Goal: Task Accomplishment & Management: Manage account settings

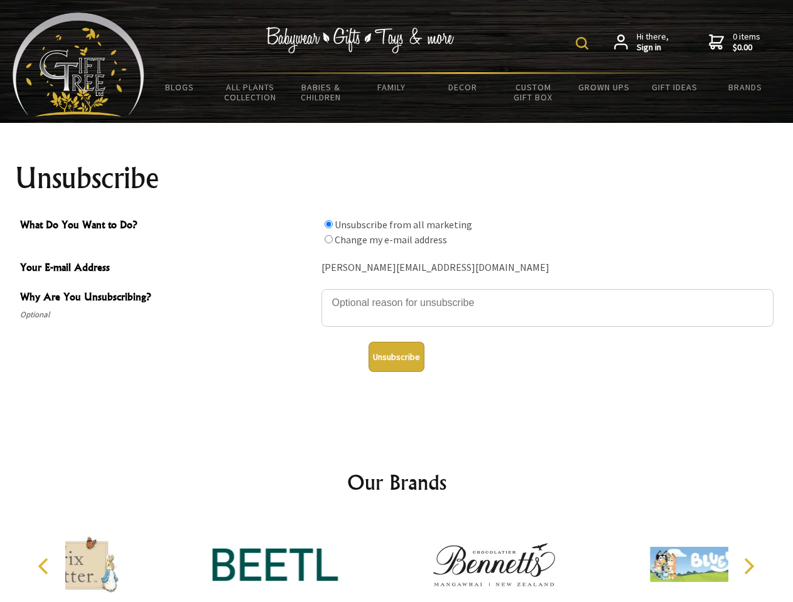
click at [584, 43] on img at bounding box center [581, 43] width 13 height 13
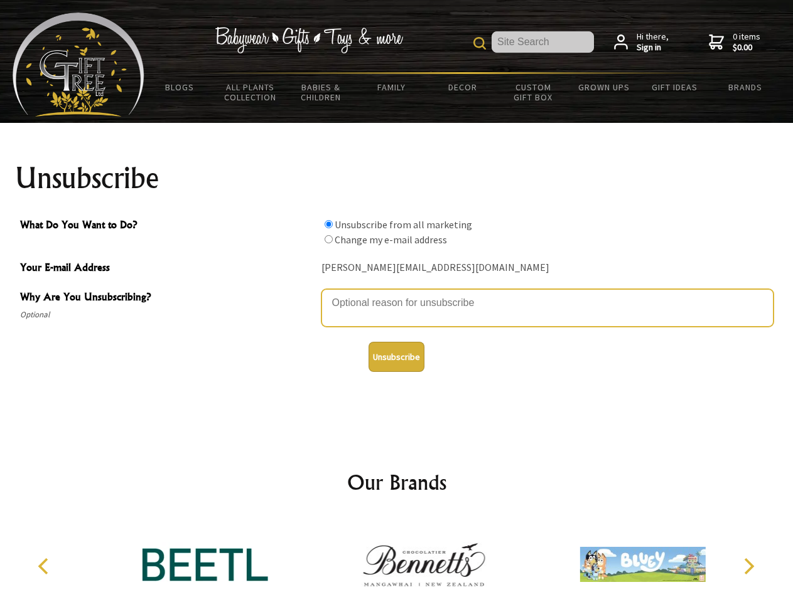
click at [397, 294] on textarea "Why Are You Unsubscribing?" at bounding box center [547, 308] width 452 height 38
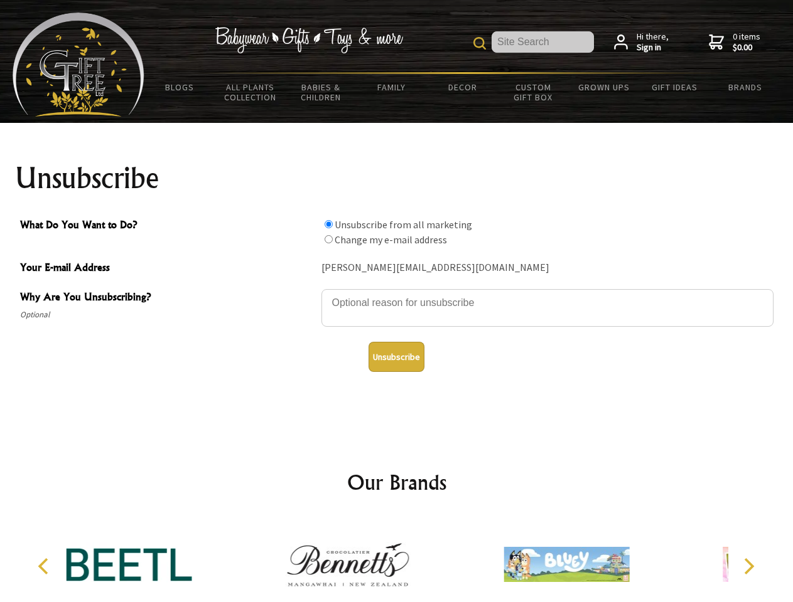
click at [328, 224] on input "What Do You Want to Do?" at bounding box center [328, 224] width 8 height 8
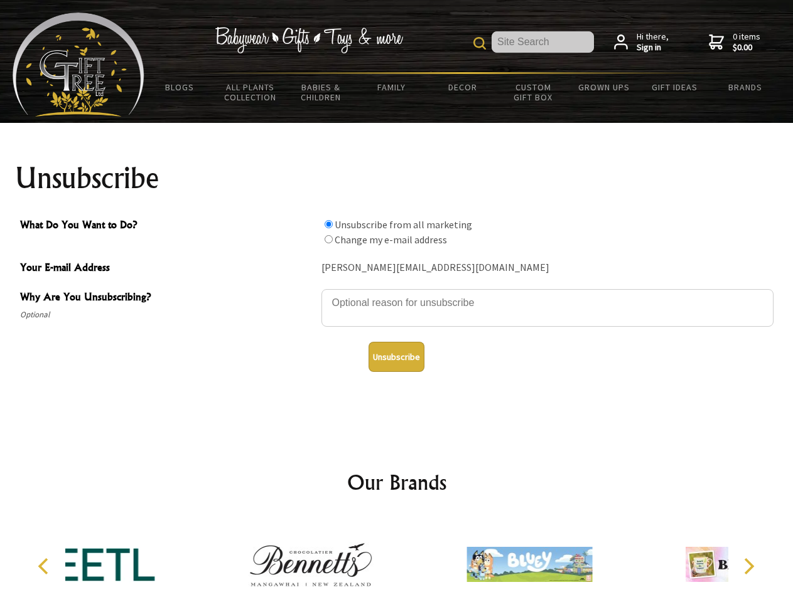
click at [328, 239] on input "What Do You Want to Do?" at bounding box center [328, 239] width 8 height 8
radio input "true"
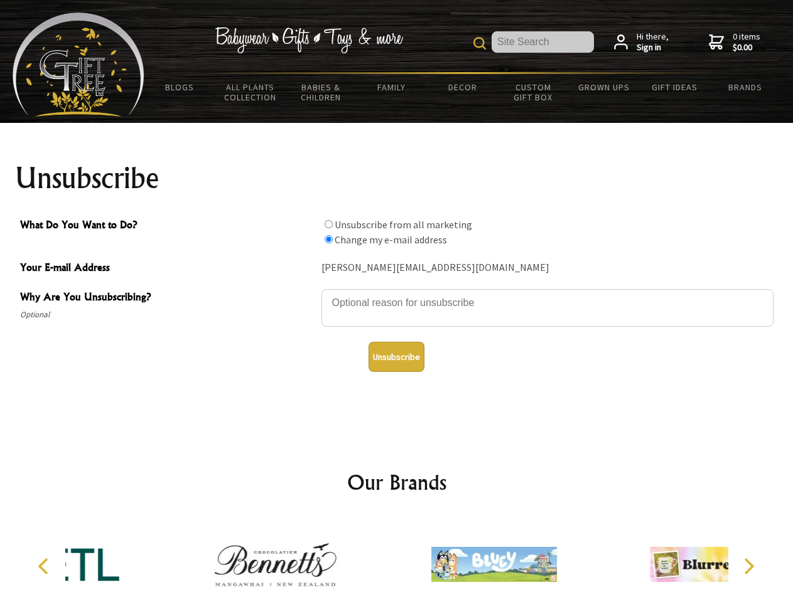
click at [396, 357] on button "Unsubscribe" at bounding box center [396, 357] width 56 height 30
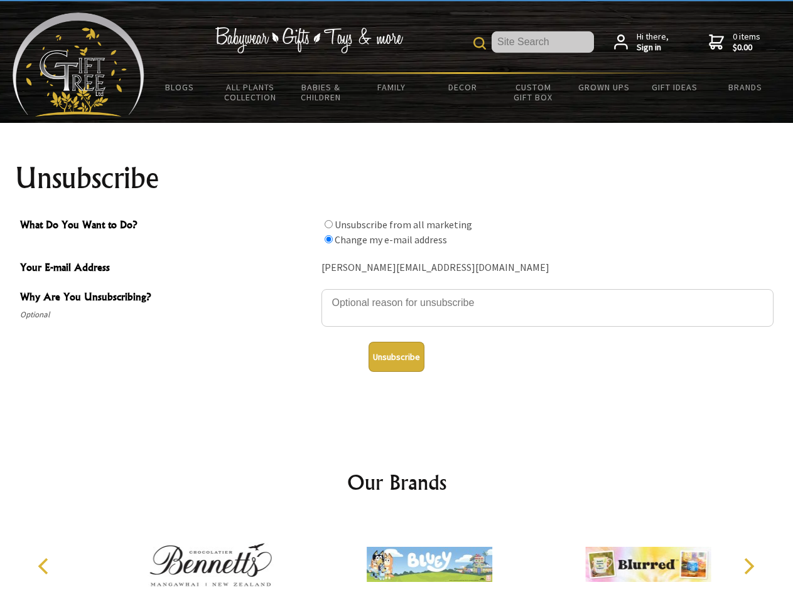
click at [397, 560] on img at bounding box center [429, 565] width 126 height 94
click at [45, 567] on icon "Previous" at bounding box center [44, 566] width 16 height 16
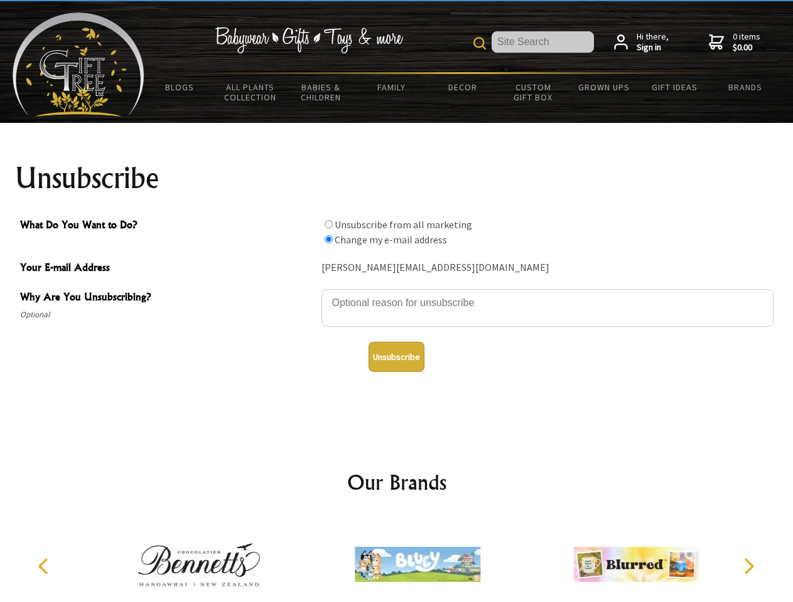
click at [748, 567] on icon "Next" at bounding box center [747, 566] width 16 height 16
